Goal: Task Accomplishment & Management: Manage account settings

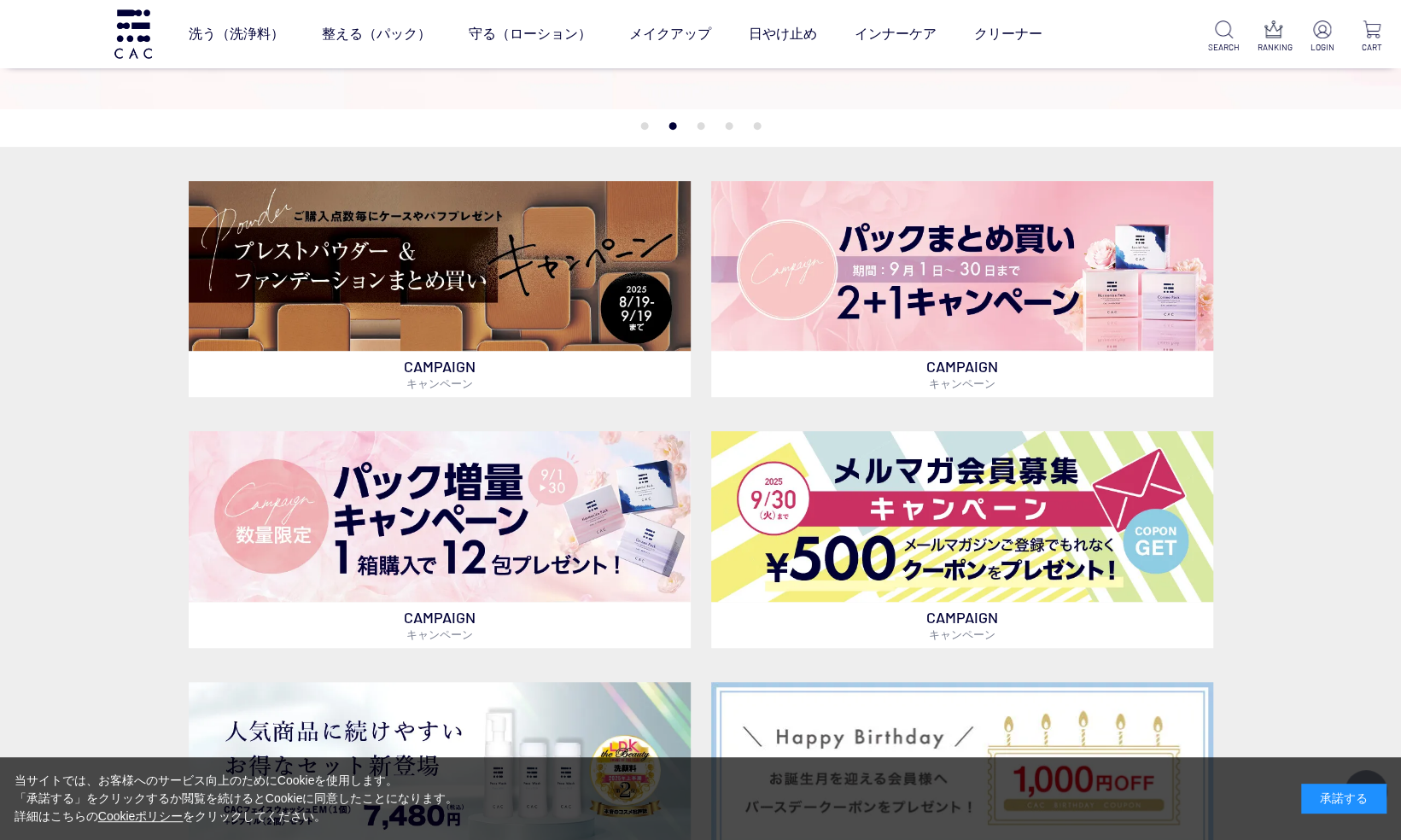
scroll to position [512, 0]
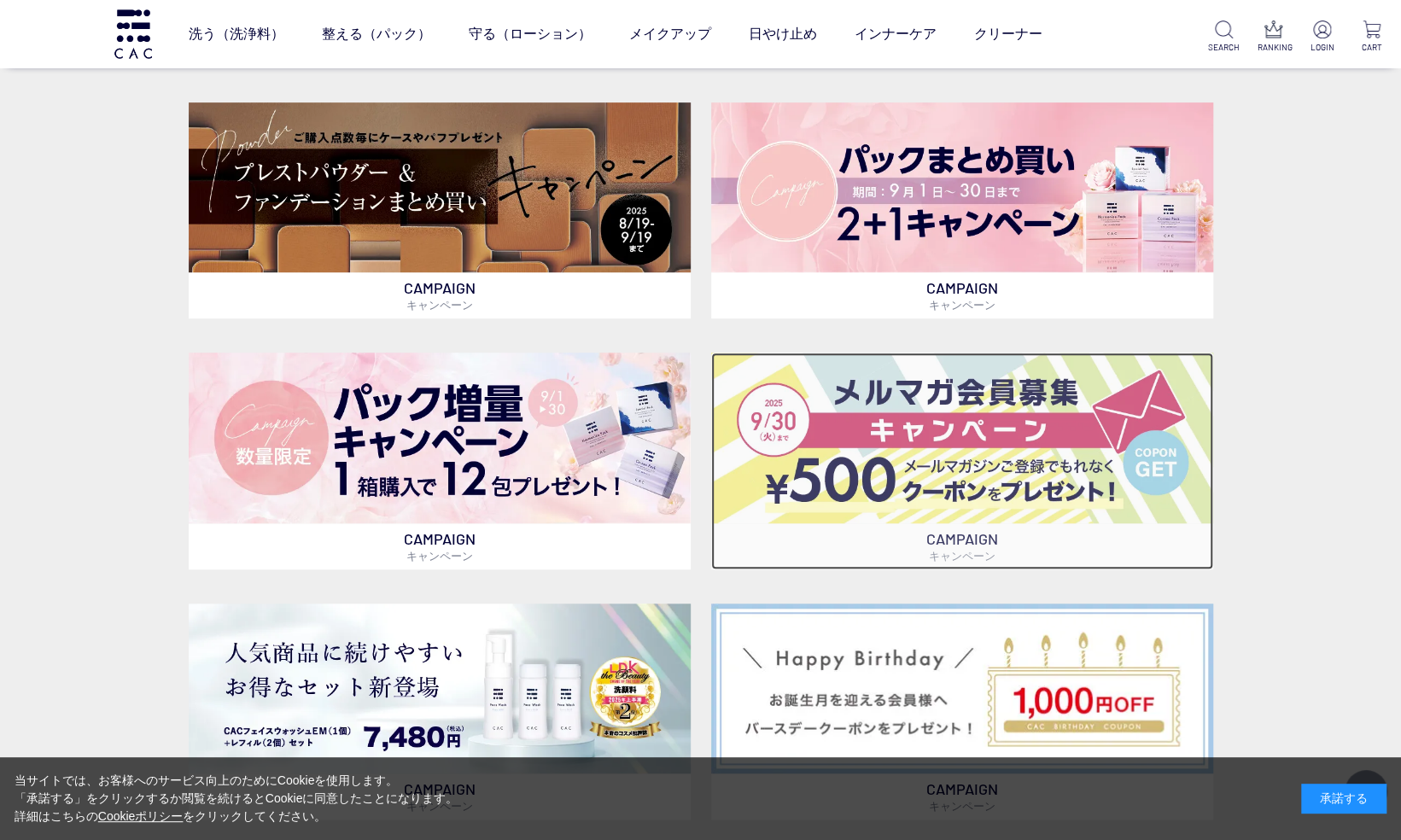
click at [987, 441] on img at bounding box center [963, 437] width 502 height 170
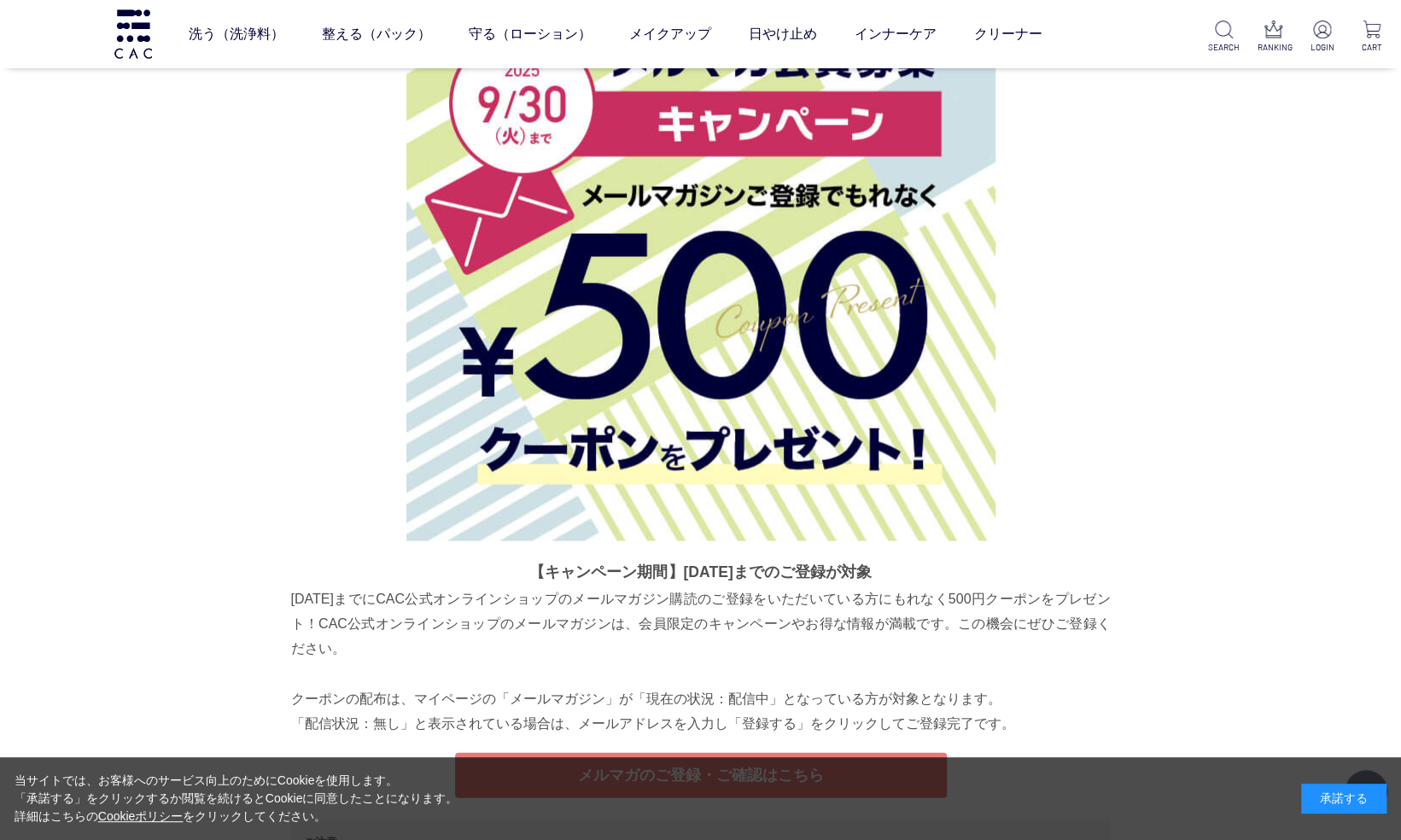
scroll to position [6678, 0]
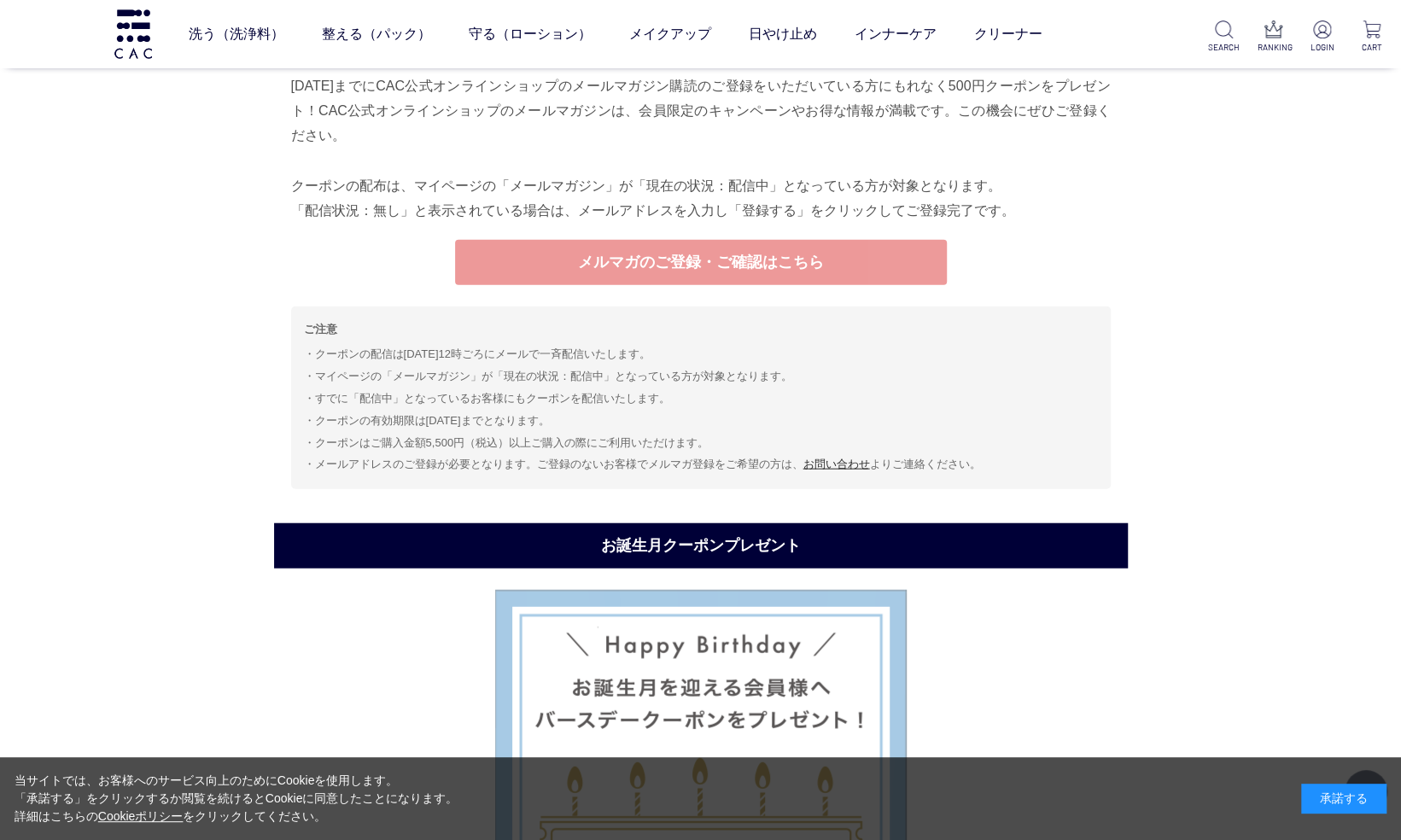
click at [848, 256] on link "メルマガのご登録・ご確認はこちら" at bounding box center [700, 262] width 492 height 46
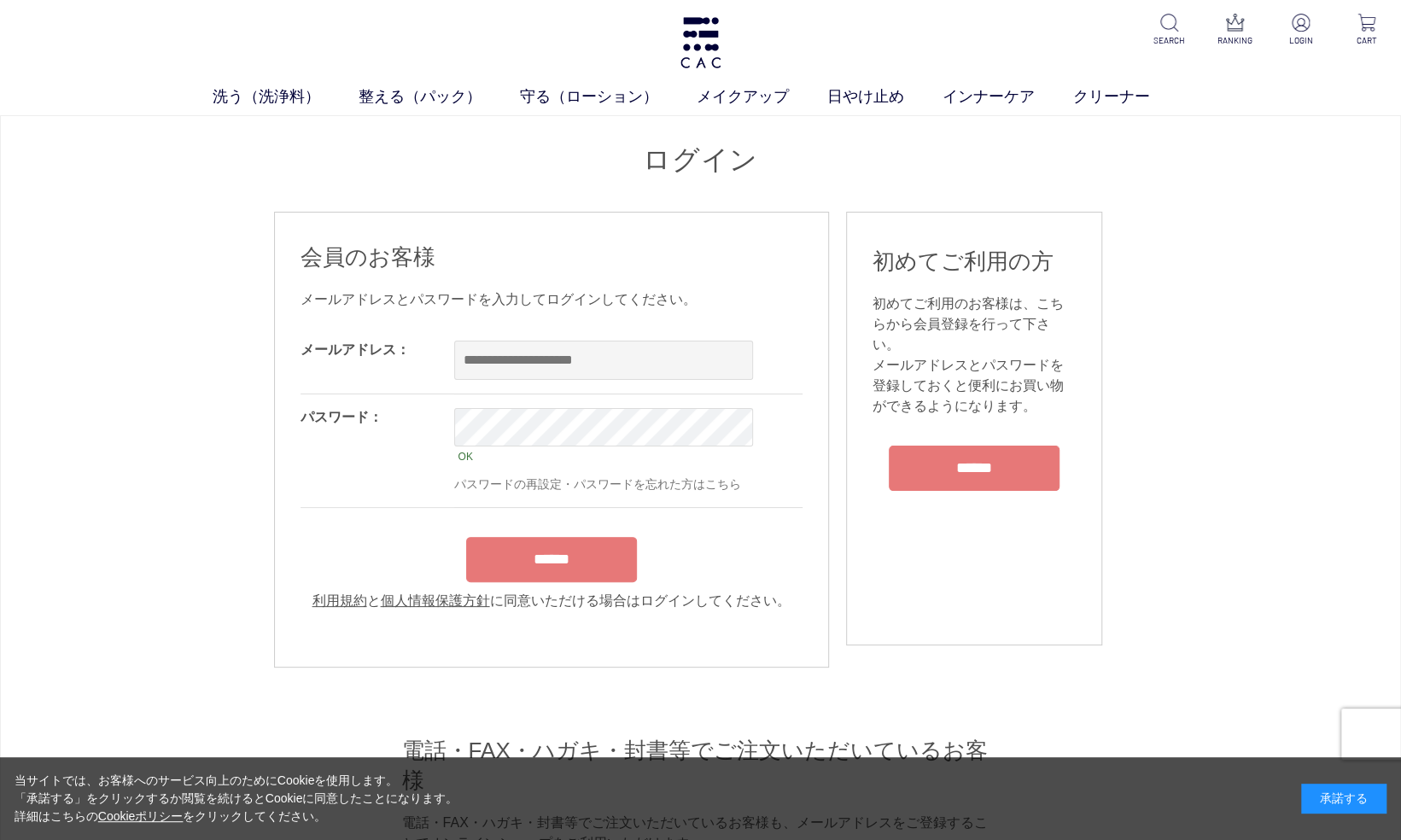
click at [604, 533] on div "******" at bounding box center [551, 556] width 502 height 54
click at [583, 567] on input "******" at bounding box center [551, 559] width 171 height 46
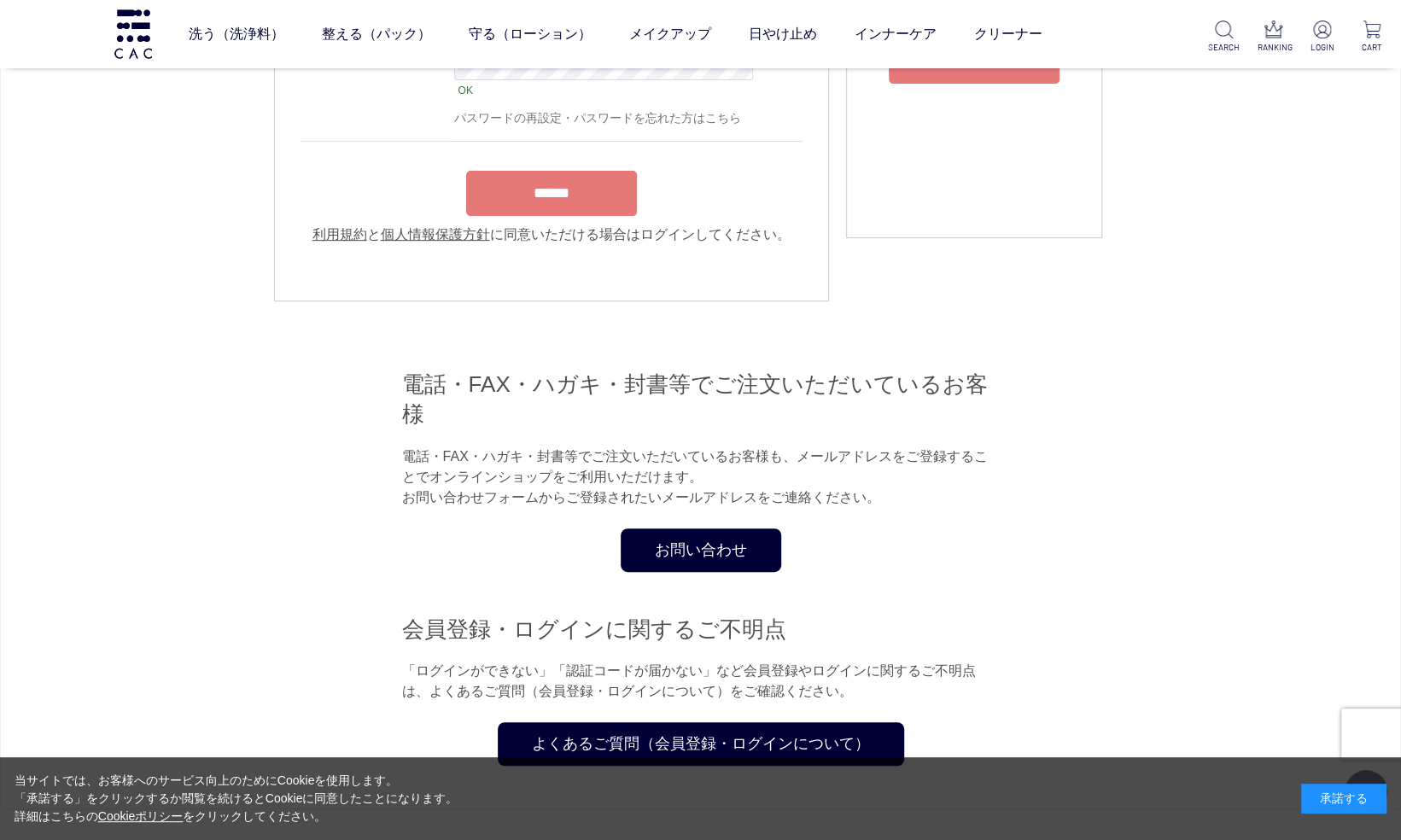
scroll to position [41, 0]
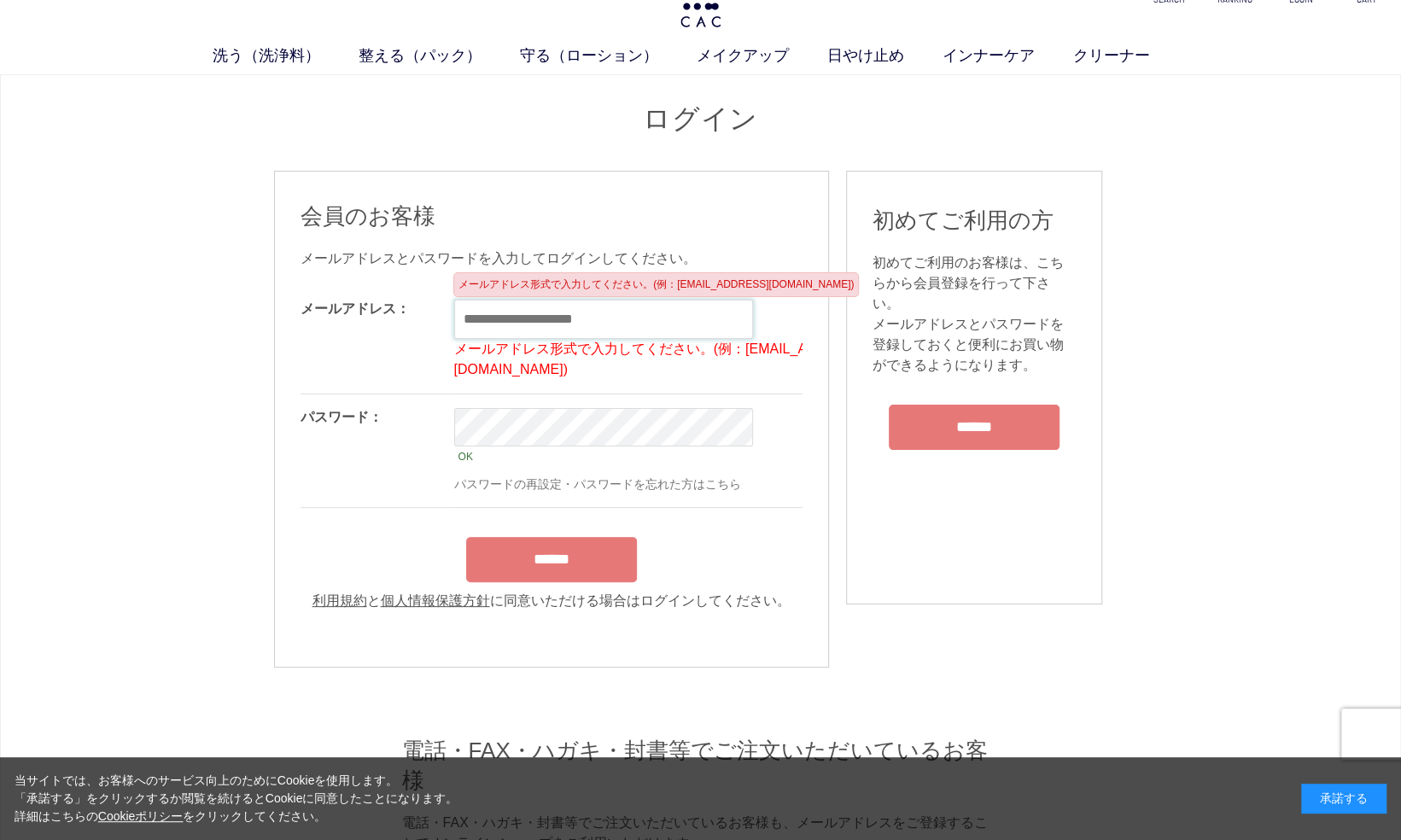
drag, startPoint x: 693, startPoint y: 316, endPoint x: 500, endPoint y: 312, distance: 193.0
click at [500, 312] on input "text" at bounding box center [603, 319] width 298 height 39
type input "**********"
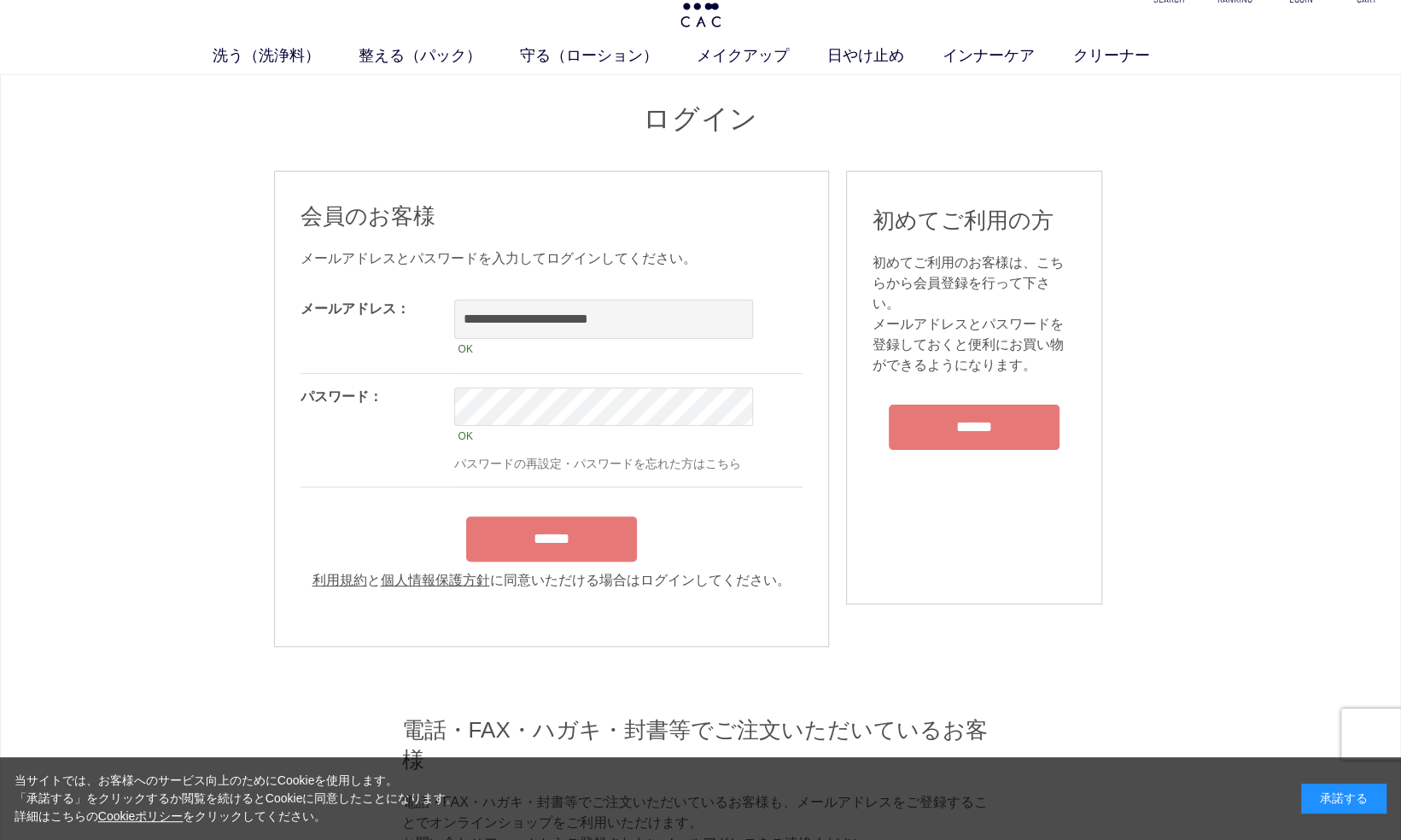
click at [552, 532] on input "******" at bounding box center [551, 539] width 171 height 46
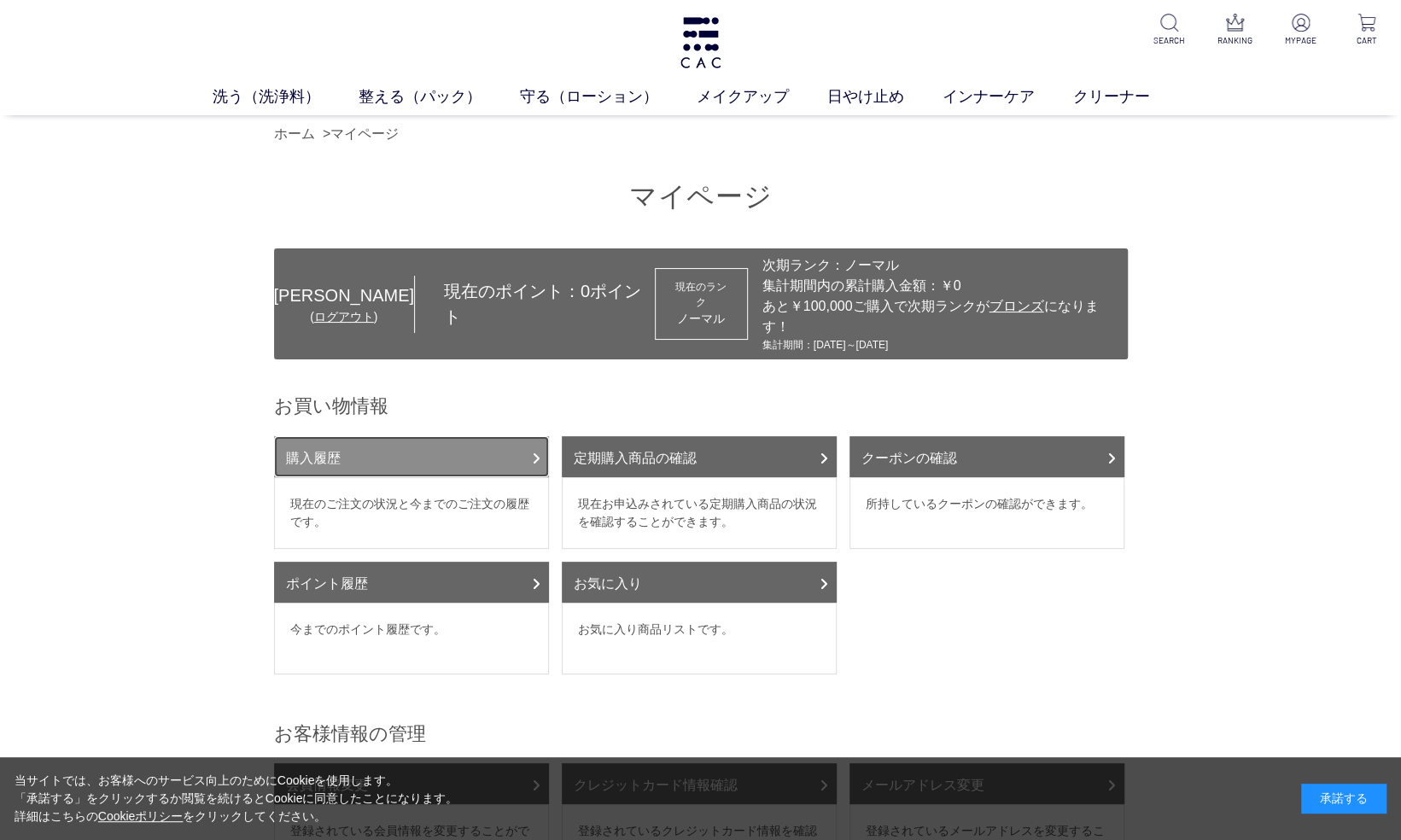
click at [444, 439] on link "購入履歴" at bounding box center [411, 457] width 275 height 41
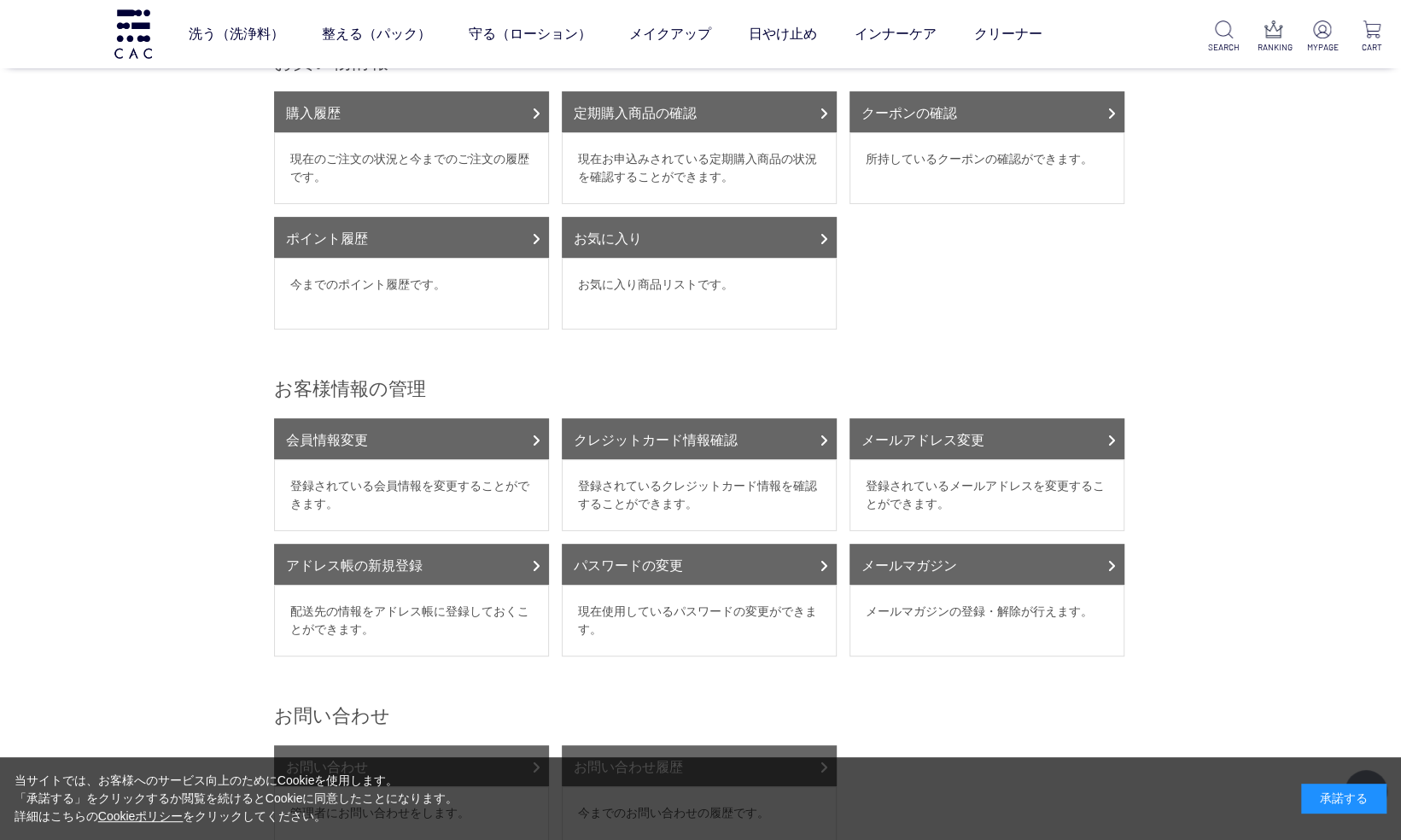
scroll to position [341, 0]
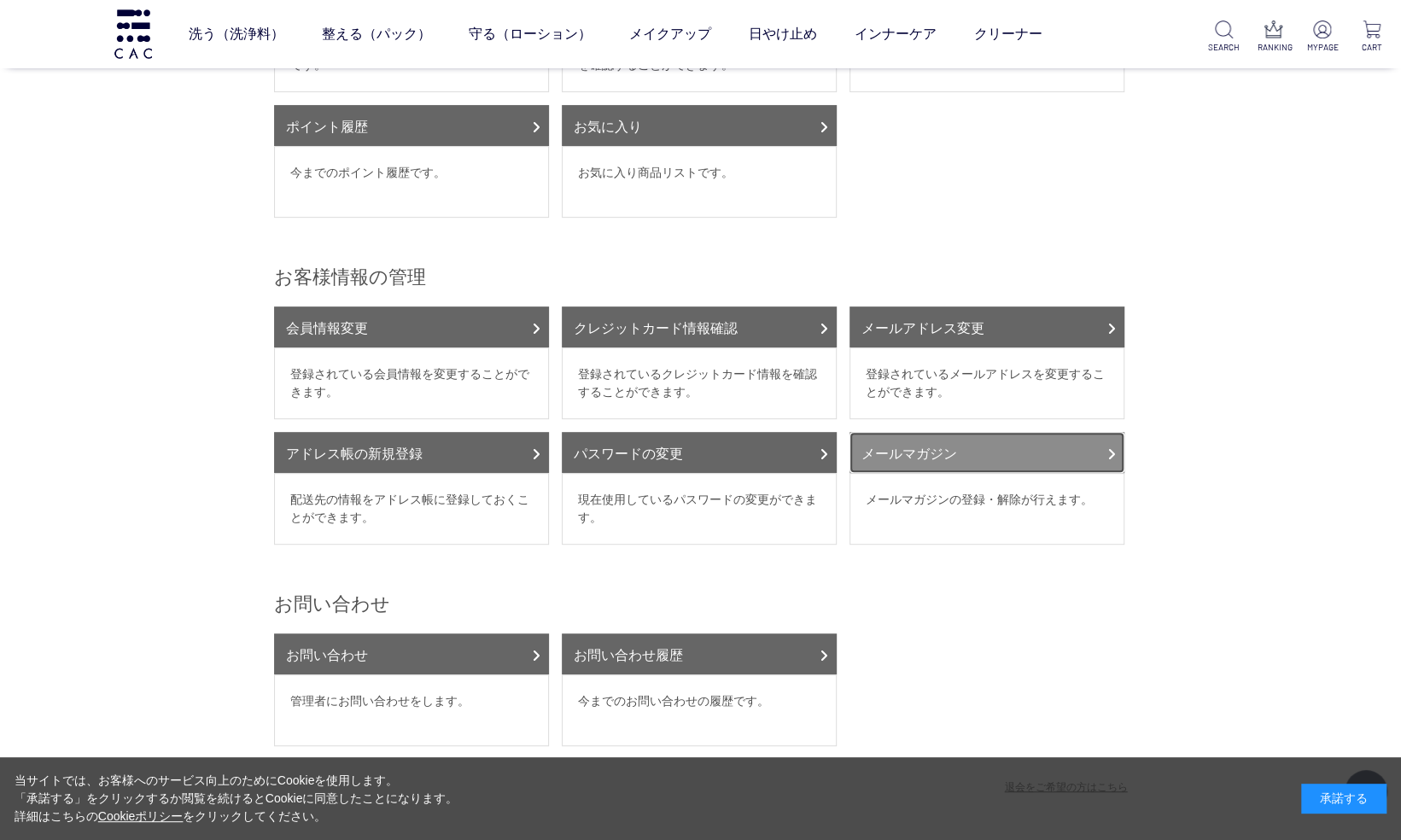
click at [960, 432] on link "メールマガジン" at bounding box center [987, 452] width 275 height 41
click at [1349, 789] on div "承諾する" at bounding box center [1344, 799] width 86 height 30
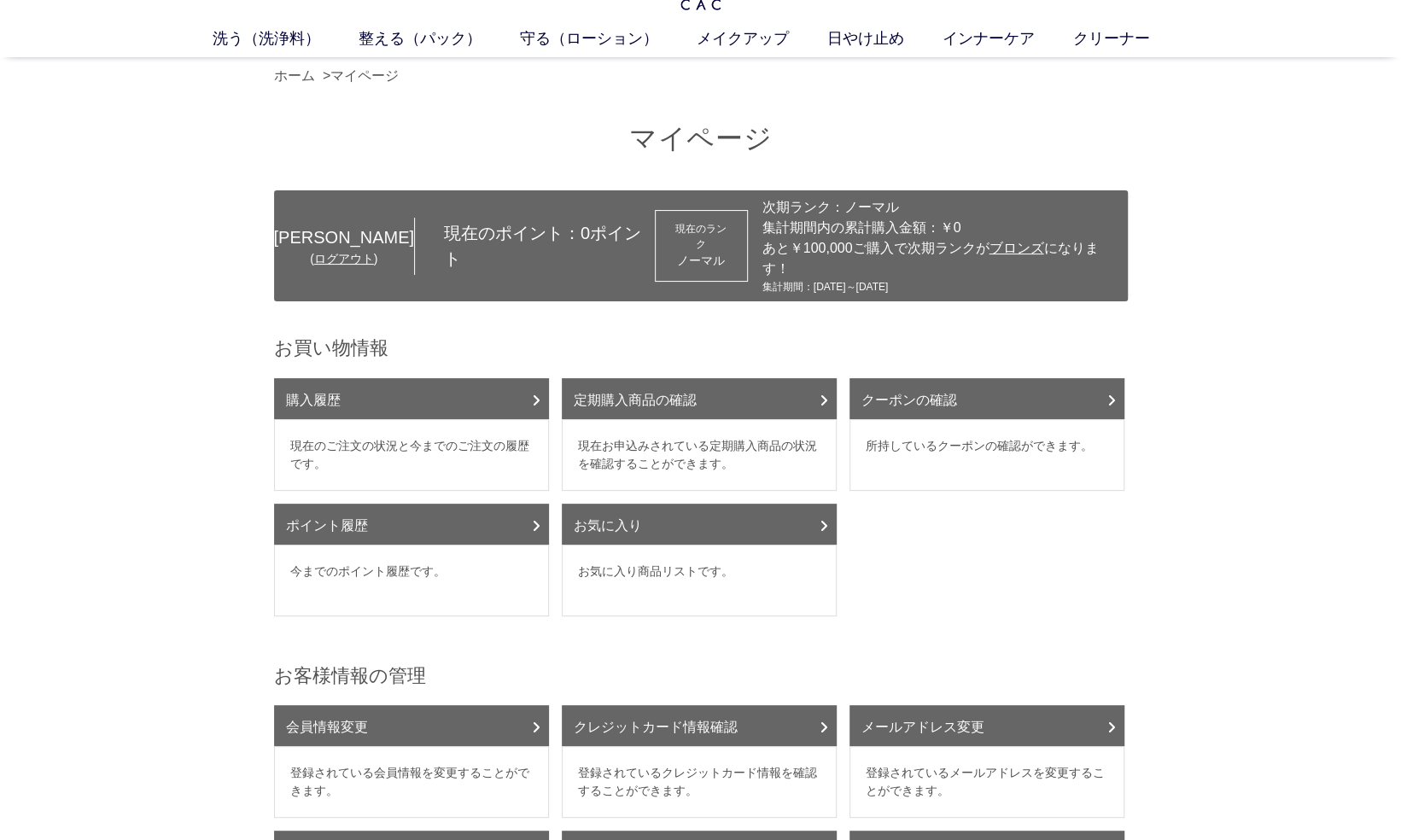
scroll to position [86, 0]
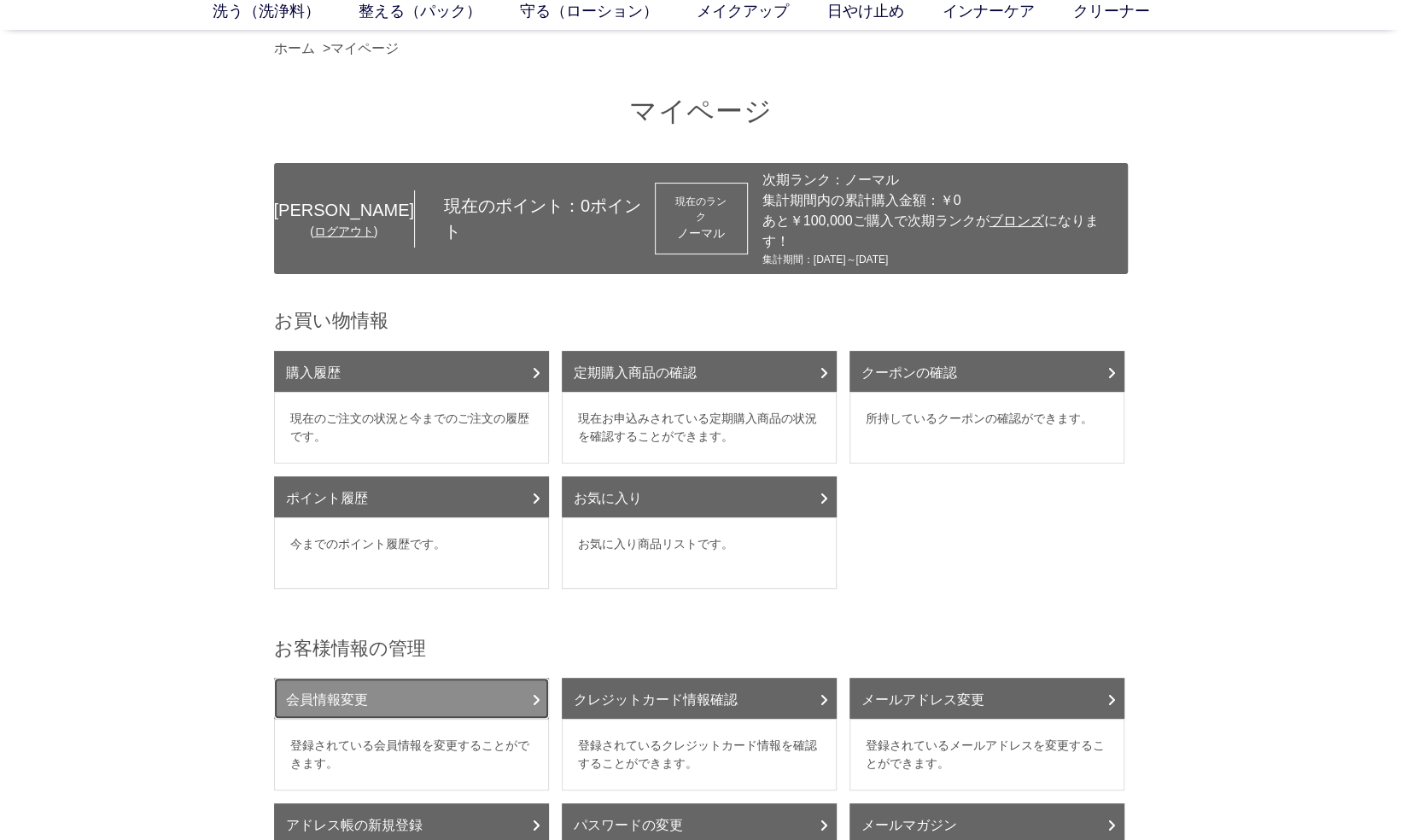
click at [449, 678] on link "会員情報変更" at bounding box center [411, 698] width 275 height 41
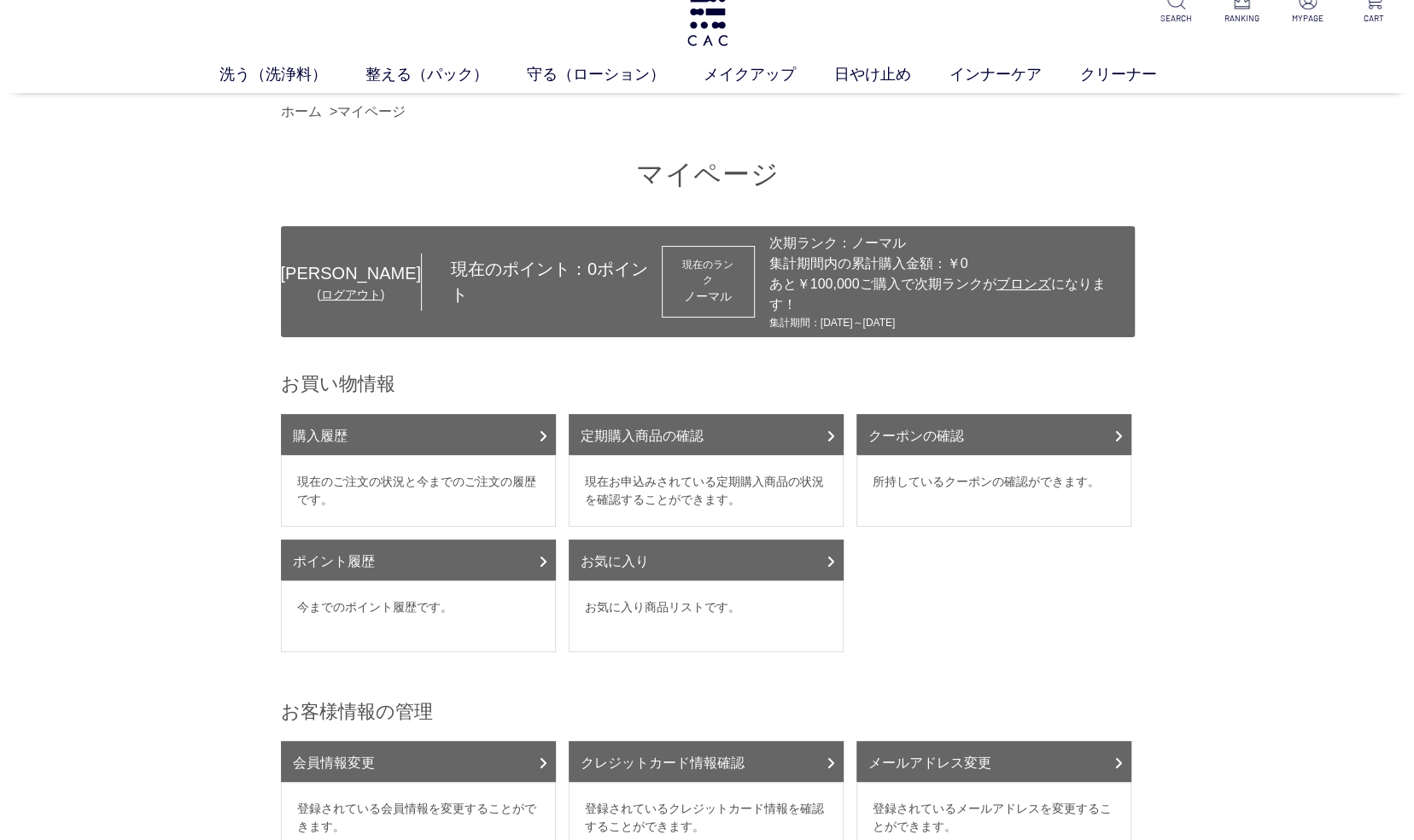
scroll to position [0, 0]
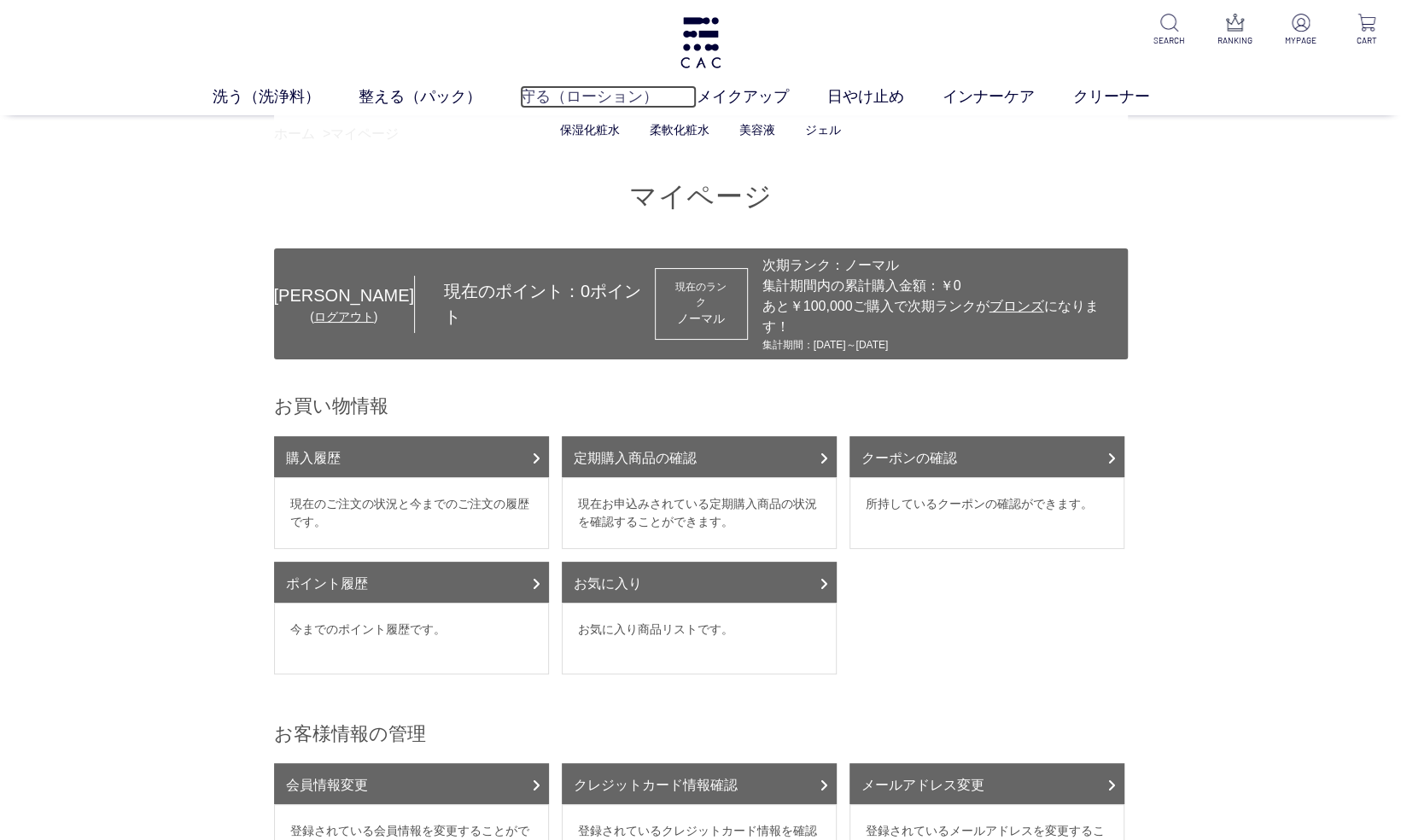
click at [619, 99] on link "守る（ローション）" at bounding box center [609, 97] width 177 height 23
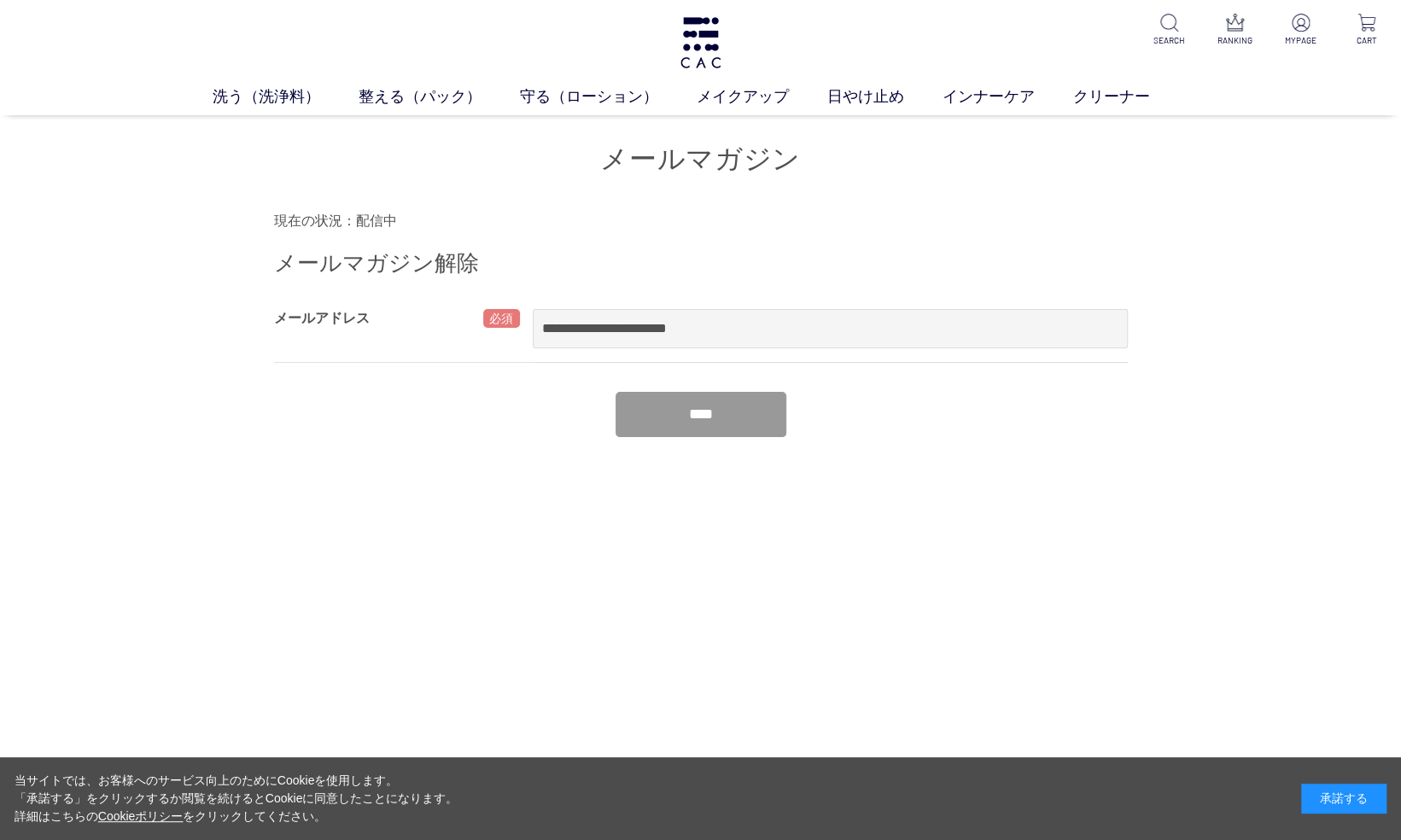
click at [599, 262] on h2 "メールマガジン解除" at bounding box center [701, 263] width 854 height 30
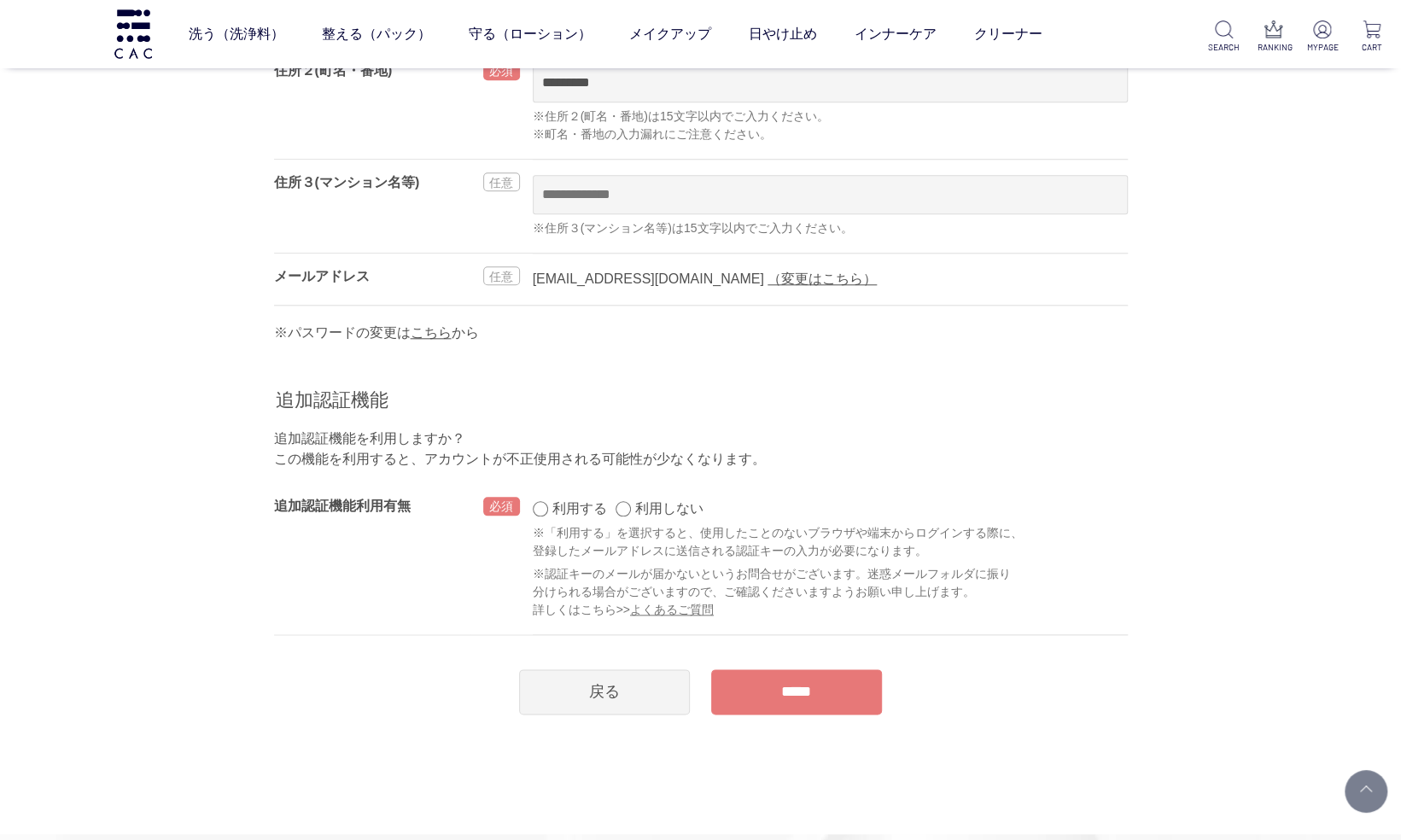
scroll to position [1109, 0]
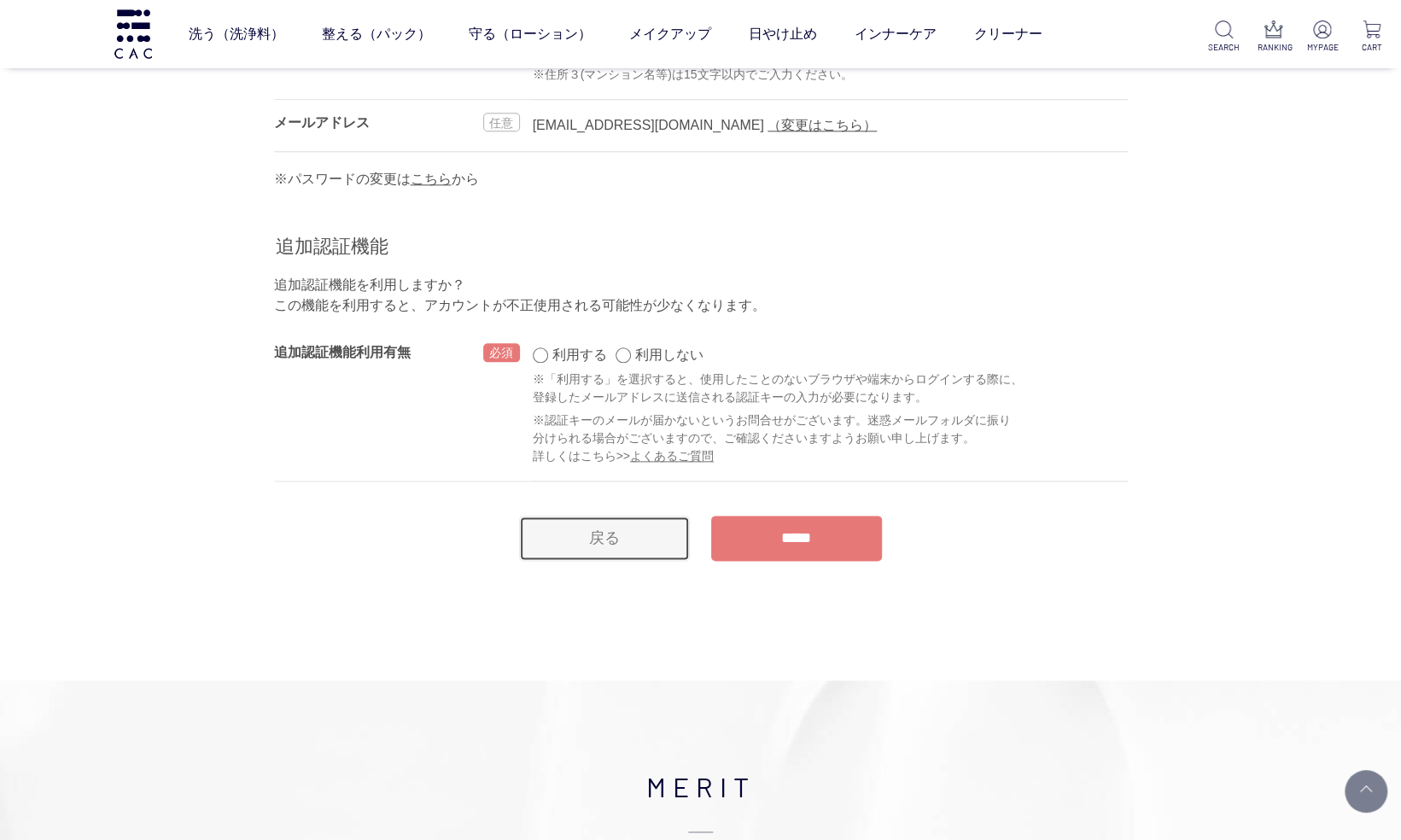
click at [598, 516] on link "戻る" at bounding box center [604, 538] width 171 height 46
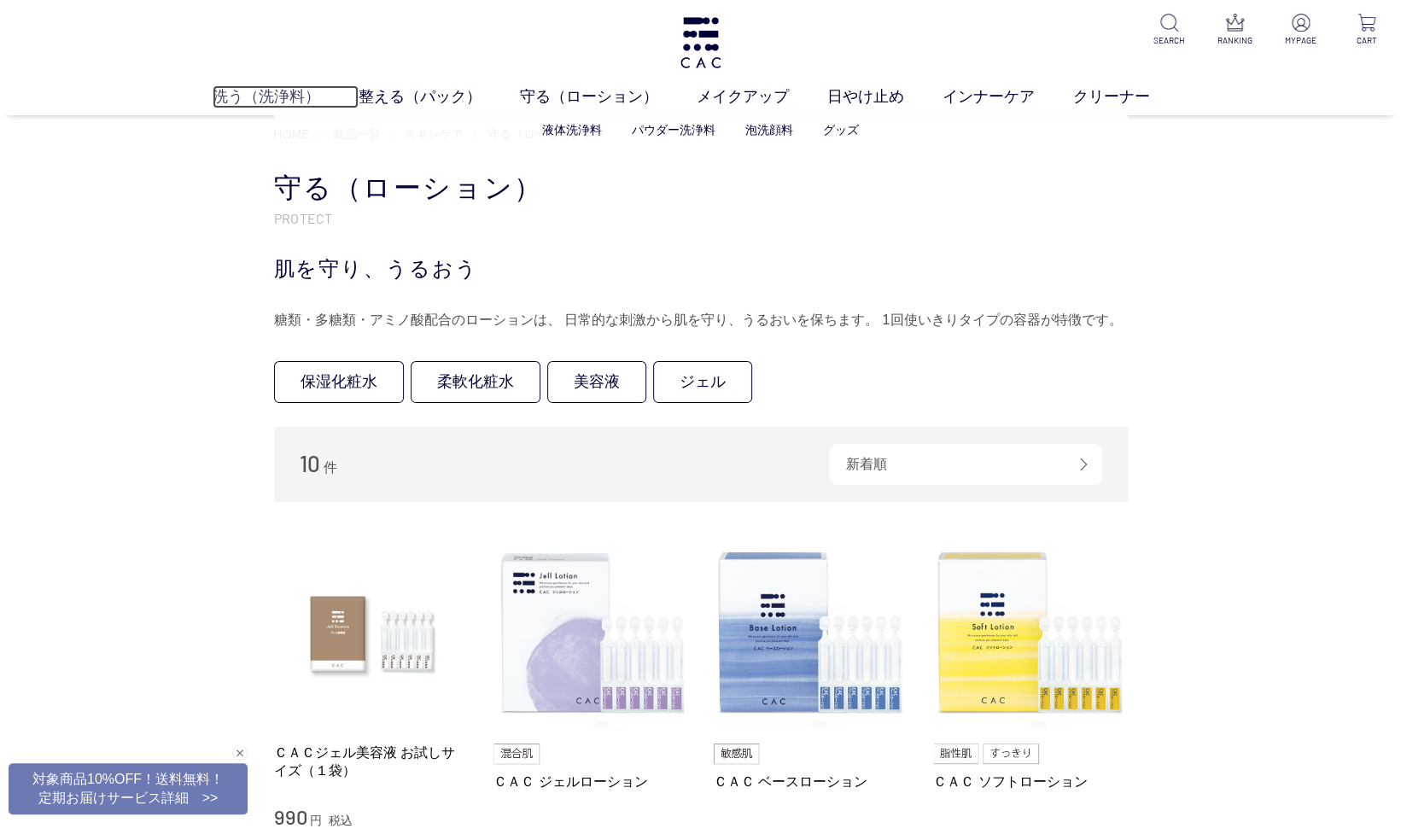
click at [254, 95] on link "洗う（洗浄料）" at bounding box center [285, 97] width 146 height 23
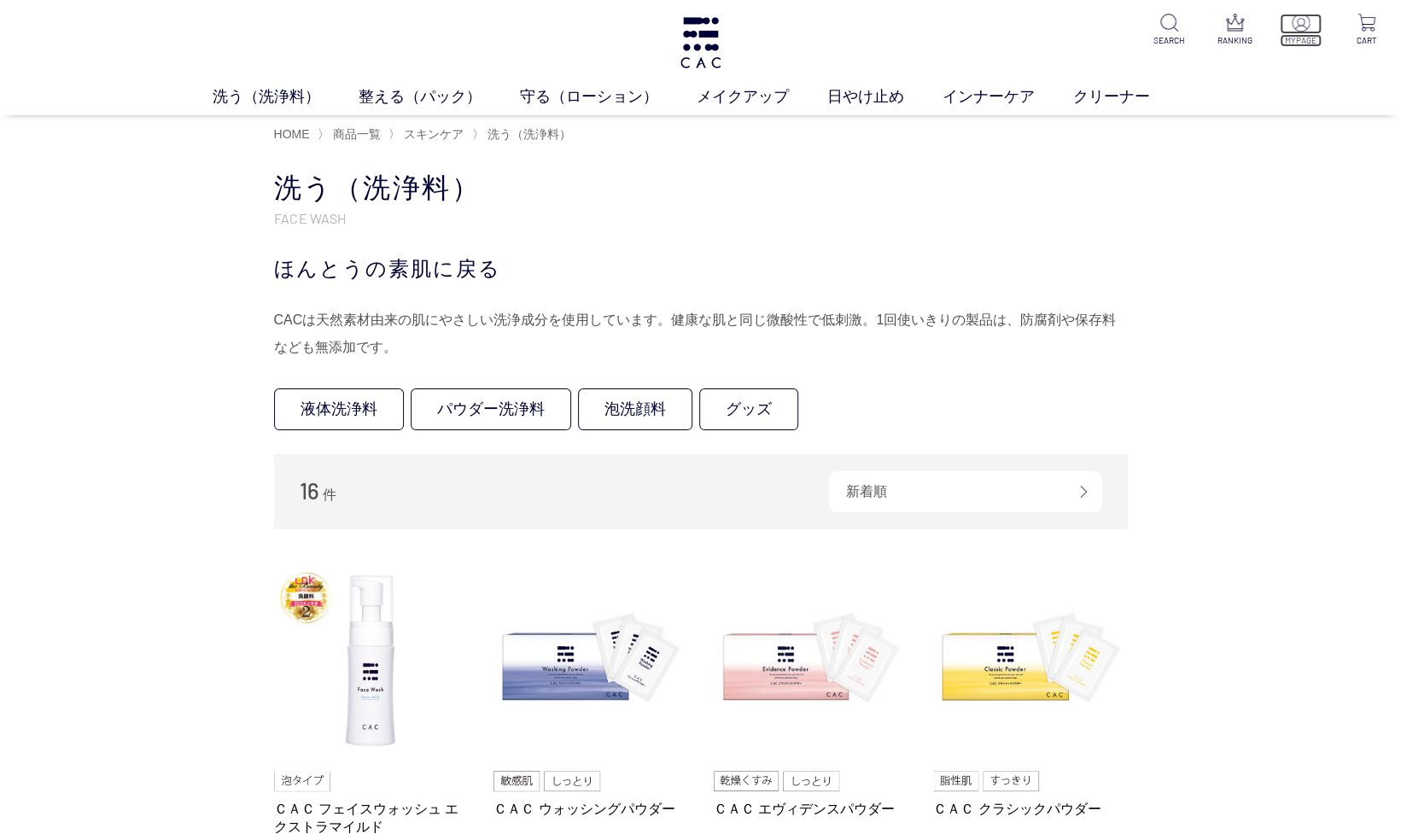
click at [1296, 30] on img at bounding box center [1300, 22] width 18 height 18
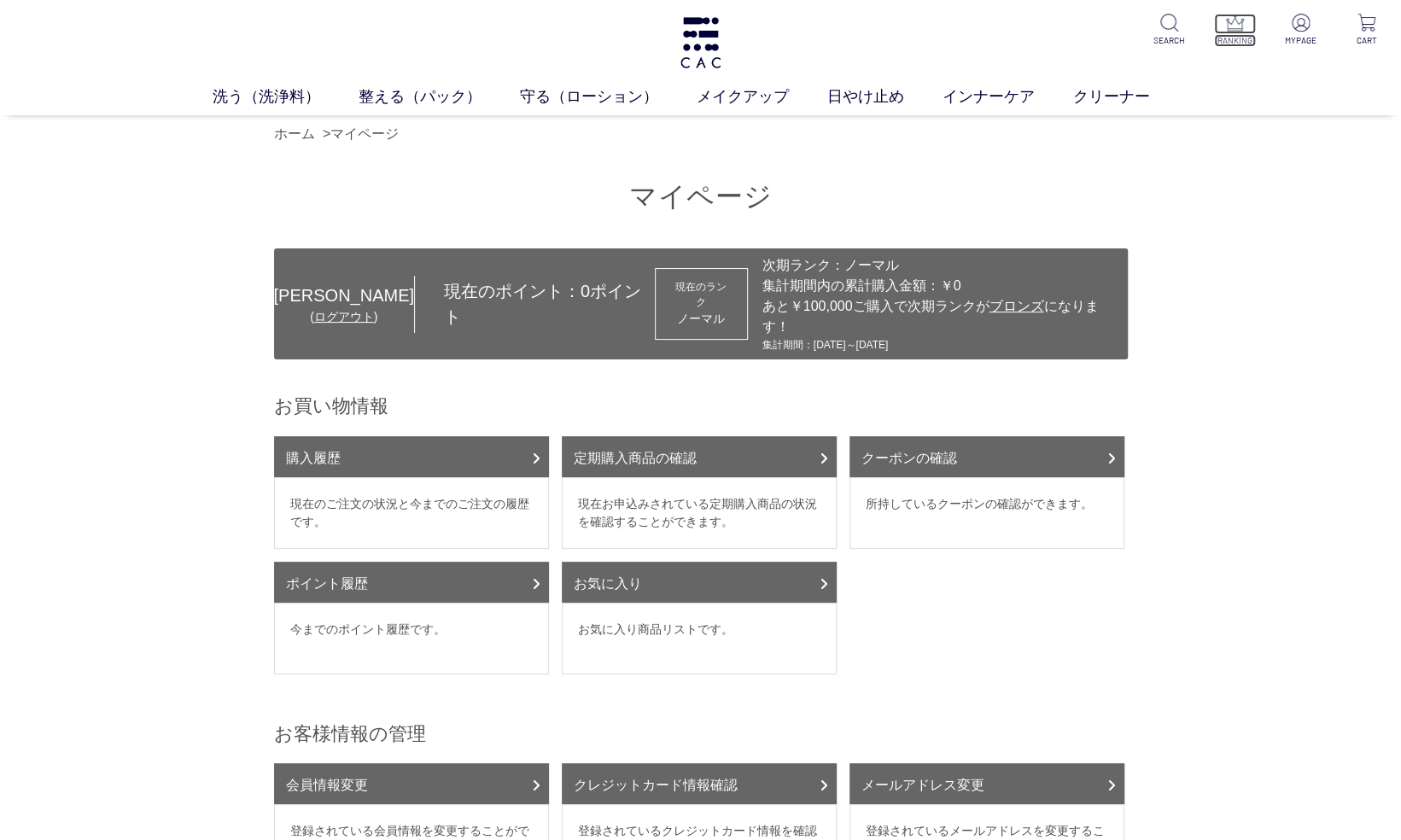
click at [1229, 25] on img at bounding box center [1235, 22] width 18 height 18
